Goal: Transaction & Acquisition: Purchase product/service

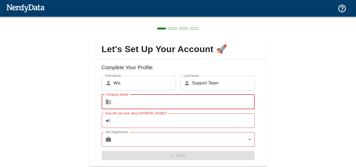
click at [156, 102] on input "Company Name" at bounding box center [183, 101] width 141 height 15
type input "Wix"
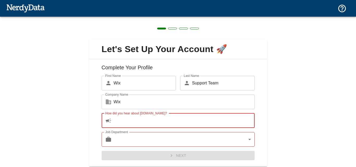
click at [151, 121] on input "How did you hear about [DOMAIN_NAME]?" at bounding box center [183, 120] width 141 height 15
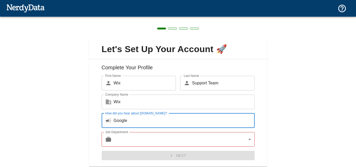
type input "Google"
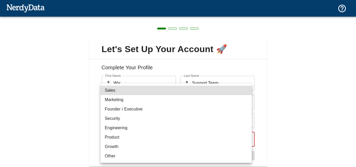
click at [119, 18] on body "Technologies Domains Pricing Products Create a Report Create a list of websites…" at bounding box center [178, 9] width 356 height 18
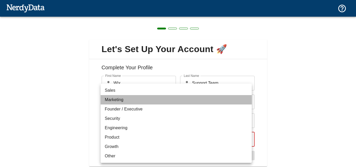
click at [117, 98] on li "Marketing" at bounding box center [175, 99] width 151 height 9
type input "marketing"
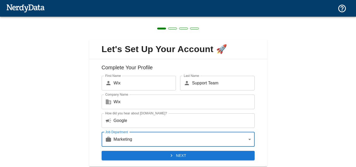
scroll to position [16, 0]
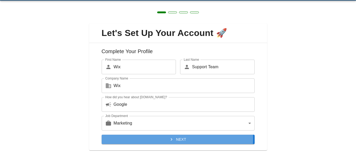
click at [119, 138] on button "Next" at bounding box center [178, 140] width 153 height 10
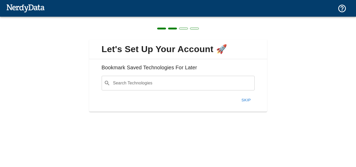
scroll to position [0, 0]
click at [138, 83] on input "Search Technologies" at bounding box center [182, 83] width 140 height 10
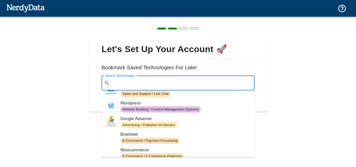
scroll to position [47, 0]
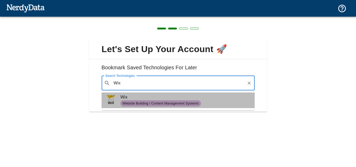
click at [142, 99] on span "Wix" at bounding box center [185, 97] width 130 height 6
type input "Wix"
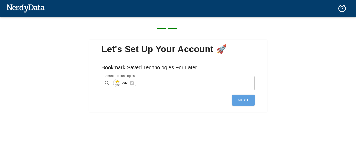
click at [238, 99] on button "Next" at bounding box center [243, 99] width 22 height 11
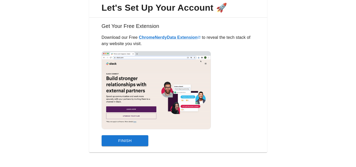
scroll to position [43, 0]
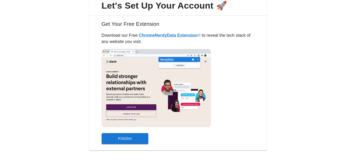
click at [140, 138] on button "Finish" at bounding box center [125, 138] width 47 height 11
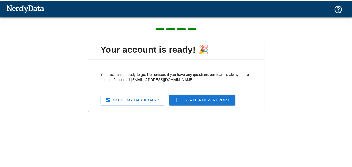
scroll to position [0, 0]
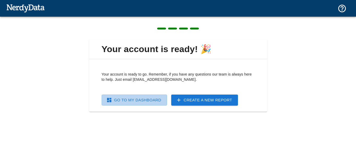
click at [138, 100] on link "Go To My Dashboard" at bounding box center [134, 99] width 65 height 11
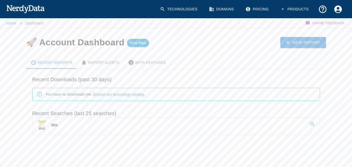
scroll to position [3, 0]
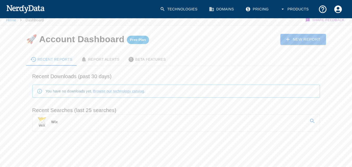
click at [249, 117] on link "Wix" at bounding box center [176, 122] width 287 height 15
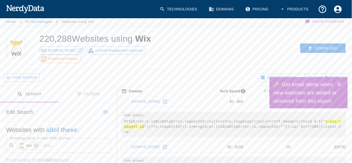
scroll to position [0, 0]
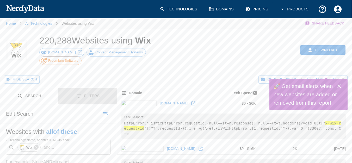
click at [87, 88] on button "Filters" at bounding box center [87, 96] width 59 height 16
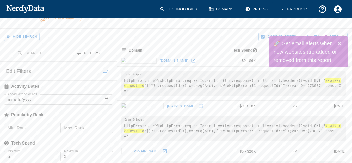
scroll to position [43, 0]
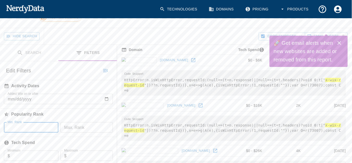
click at [22, 122] on input "Min. Rank" at bounding box center [31, 127] width 54 height 10
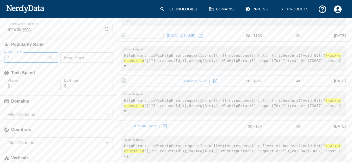
scroll to position [113, 0]
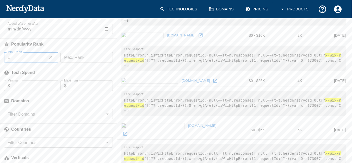
type input "1"
click at [24, 109] on div "Filter Domains Filter Domains" at bounding box center [58, 114] width 109 height 10
click at [51, 109] on div "Filter Domains" at bounding box center [58, 114] width 109 height 10
click at [46, 139] on input "Filter Countries" at bounding box center [53, 142] width 97 height 7
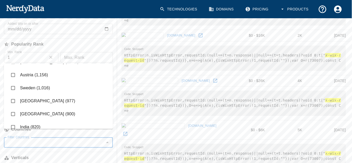
scroll to position [176, 0]
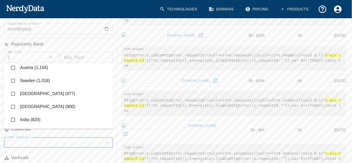
click at [27, 102] on li "[GEOGRAPHIC_DATA] (900)" at bounding box center [58, 106] width 109 height 13
checkbox input "true"
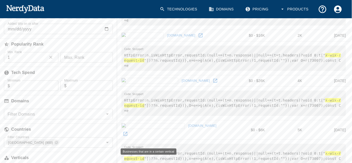
click at [29, 152] on h6 "Verticals" at bounding box center [58, 157] width 117 height 11
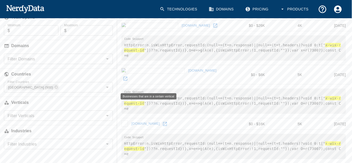
scroll to position [169, 0]
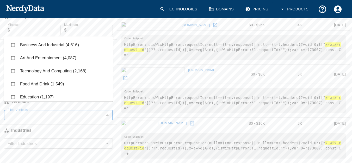
click at [25, 111] on input "Filter Verticals" at bounding box center [53, 114] width 97 height 7
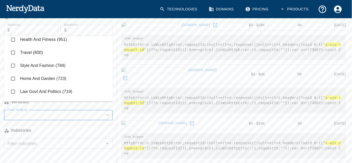
scroll to position [85, 0]
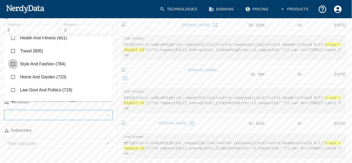
click at [15, 66] on input "checkbox" at bounding box center [13, 64] width 10 height 10
checkbox input "true"
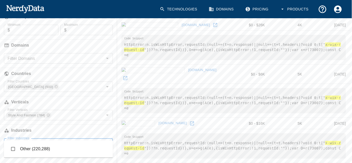
click at [28, 140] on input "Filter Industries" at bounding box center [53, 143] width 97 height 7
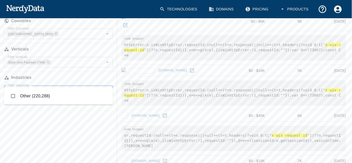
scroll to position [223, 0]
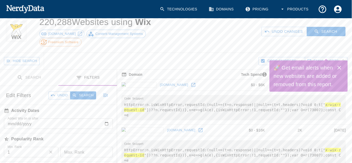
scroll to position [17, 0]
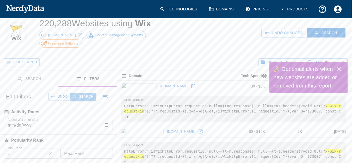
click at [83, 93] on button "Search" at bounding box center [83, 97] width 26 height 8
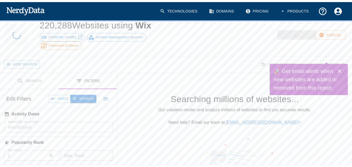
scroll to position [17, 0]
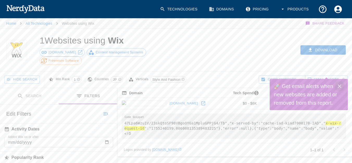
click at [340, 84] on icon "Close" at bounding box center [339, 86] width 6 height 6
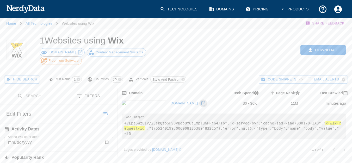
click at [199, 99] on link at bounding box center [203, 103] width 8 height 8
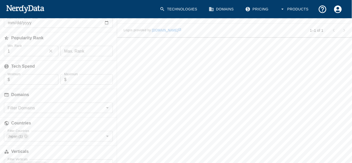
scroll to position [120, 0]
click at [26, 134] on icon at bounding box center [26, 136] width 4 height 4
click at [46, 163] on icon at bounding box center [44, 164] width 3 height 3
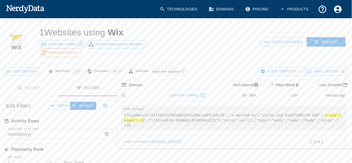
scroll to position [2, 0]
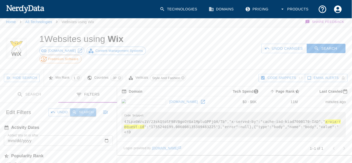
click at [77, 110] on icon "button" at bounding box center [74, 112] width 5 height 5
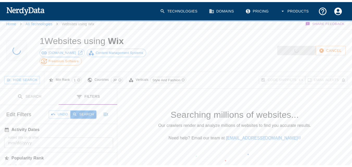
scroll to position [2, 0]
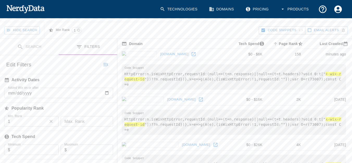
scroll to position [49, 0]
click at [198, 97] on icon at bounding box center [200, 99] width 5 height 5
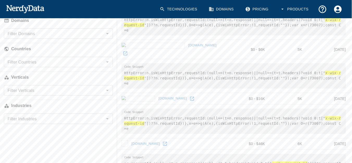
scroll to position [191, 0]
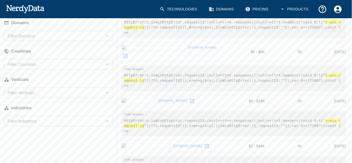
click at [64, 61] on input "Filter Countries" at bounding box center [53, 64] width 97 height 7
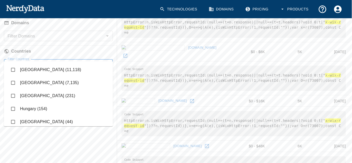
type input "Uni"
click at [45, 109] on li "[GEOGRAPHIC_DATA] (44)" at bounding box center [58, 108] width 109 height 13
checkbox input "true"
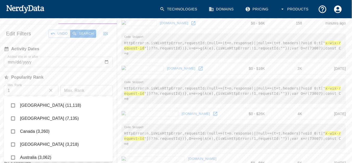
scroll to position [79, 0]
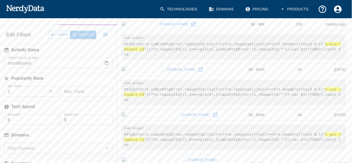
click at [85, 31] on button "Search" at bounding box center [83, 35] width 26 height 8
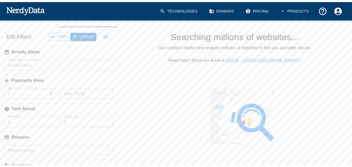
scroll to position [79, 0]
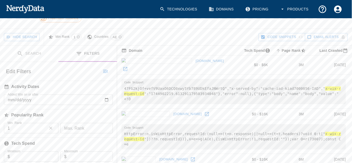
scroll to position [0, 0]
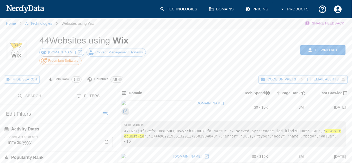
click at [128, 109] on icon at bounding box center [125, 111] width 5 height 5
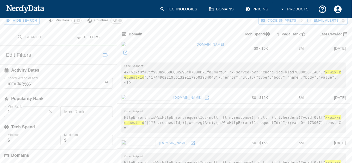
scroll to position [61, 0]
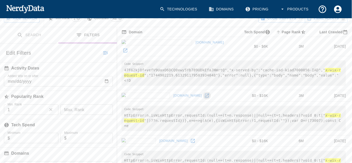
click at [205, 94] on icon at bounding box center [207, 96] width 4 height 4
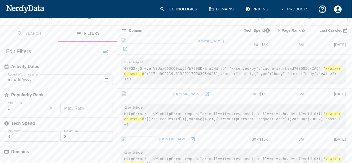
scroll to position [63, 0]
click at [216, 58] on pre "47FG2kjOf+vefV9UaxO6DCQ0xwy5Yb789UDkEfaJNWrtQ","x-served-by":"cache-iad-kiad700…" at bounding box center [233, 70] width 224 height 25
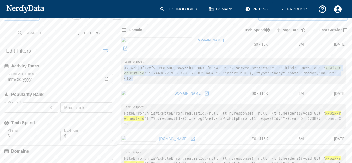
click at [216, 58] on pre "47FG2kjOf+vefV9UaxO6DCQ0xwy5Yb789UDkEfaJNWrtQ","x-served-by":"cache-iad-kiad700…" at bounding box center [233, 70] width 224 height 25
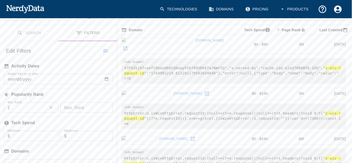
click at [216, 58] on pre "47FG2kjOf+vefV9UaxO6DCQ0xwy5Yb789UDkEfaJNWrtQ","x-served-by":"cache-iad-kiad700…" at bounding box center [233, 70] width 224 height 25
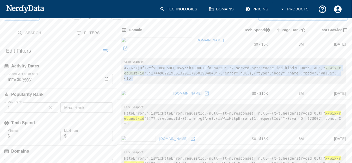
click at [216, 58] on pre "47FG2kjOf+vefV9UaxO6DCQ0xwy5Yb789UDkEfaJNWrtQ","x-served-by":"cache-iad-kiad700…" at bounding box center [233, 70] width 224 height 25
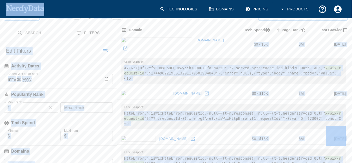
click at [216, 58] on pre "47FG2kjOf+vefV9UaxO6DCQ0xwy5Yb789UDkEfaJNWrtQ","x-served-by":"cache-iad-kiad700…" at bounding box center [233, 70] width 224 height 25
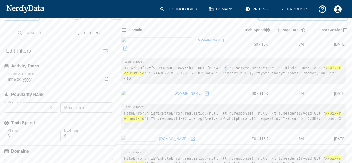
click at [216, 58] on pre "47FG2kjOf+vefV9UaxO6DCQ0xwy5Yb789UDkEfaJNWrtQ","x-served-by":"cache-iad-kiad700…" at bounding box center [233, 70] width 224 height 25
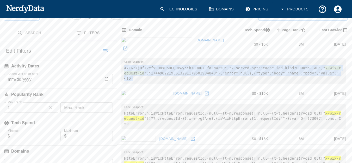
click at [216, 58] on pre "47FG2kjOf+vefV9UaxO6DCQ0xwy5Yb789UDkEfaJNWrtQ","x-served-by":"cache-iad-kiad700…" at bounding box center [233, 70] width 224 height 25
copy tbody "47FG2kjOf+vefV9UaxO6DCQ0xwy5Yb789UDkEfaJNWrtQ","x-served-by":"cache-iad-kiad700…"
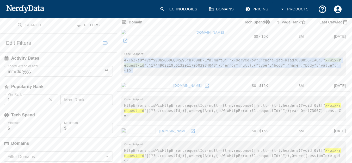
scroll to position [71, 0]
click at [203, 81] on link at bounding box center [207, 85] width 8 height 8
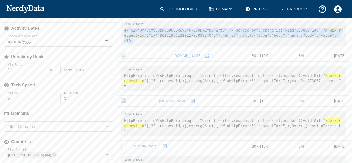
scroll to position [108, 0]
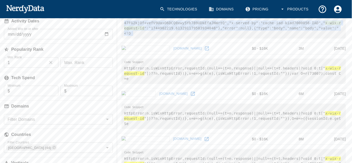
click at [190, 91] on icon at bounding box center [192, 93] width 5 height 5
click at [204, 136] on icon at bounding box center [206, 138] width 5 height 5
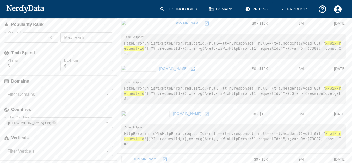
scroll to position [150, 0]
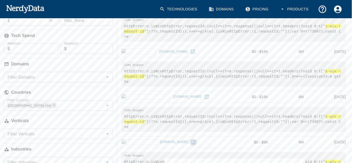
click at [189, 138] on link at bounding box center [193, 142] width 8 height 8
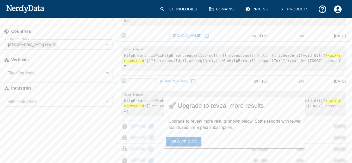
scroll to position [213, 0]
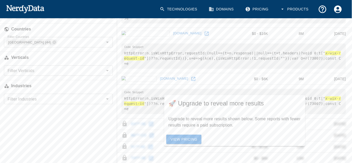
click at [181, 135] on link "View Pricing" at bounding box center [183, 140] width 35 height 10
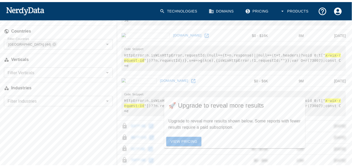
scroll to position [151, 0]
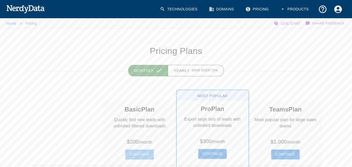
click at [145, 153] on button "Continue" at bounding box center [139, 154] width 28 height 10
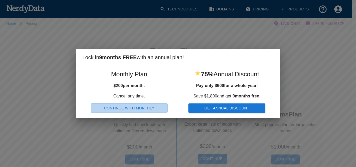
click at [142, 106] on button "Continue With Monthly" at bounding box center [129, 108] width 77 height 10
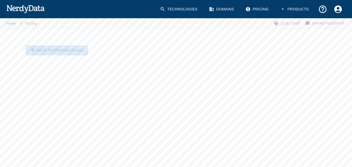
click at [33, 46] on button "Back To Pricing Plans" at bounding box center [57, 51] width 62 height 10
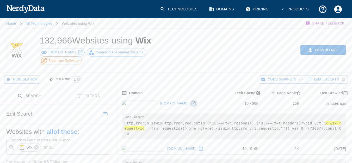
click at [191, 101] on icon at bounding box center [193, 103] width 5 height 5
